Goal: Task Accomplishment & Management: Use online tool/utility

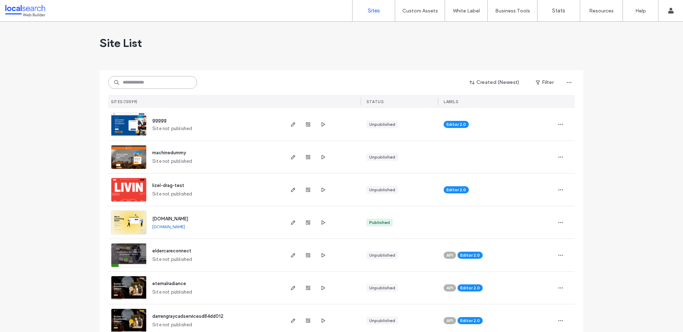
click at [148, 77] on input at bounding box center [152, 82] width 89 height 13
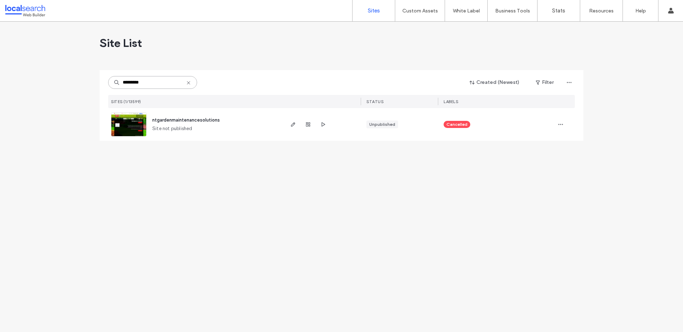
type input "*********"
click at [191, 119] on span "ntgardenmaintenancesolutions" at bounding box center [186, 119] width 68 height 5
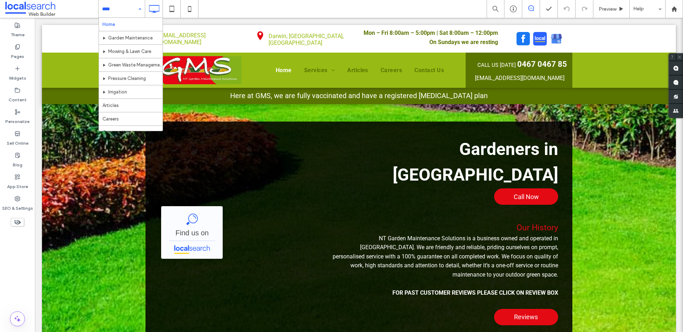
drag, startPoint x: 121, startPoint y: 15, endPoint x: 94, endPoint y: 1, distance: 30.4
click at [128, 7] on input at bounding box center [120, 9] width 36 height 18
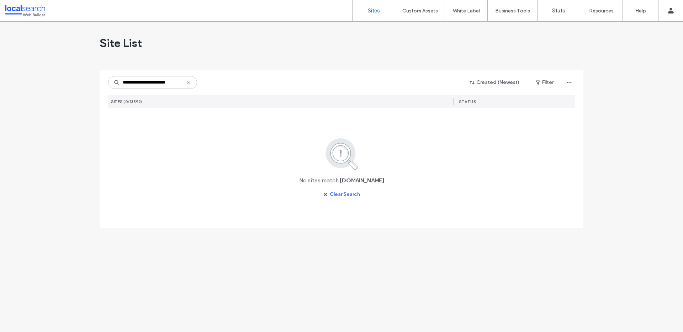
scroll to position [0, 1]
